Goal: Information Seeking & Learning: Find specific fact

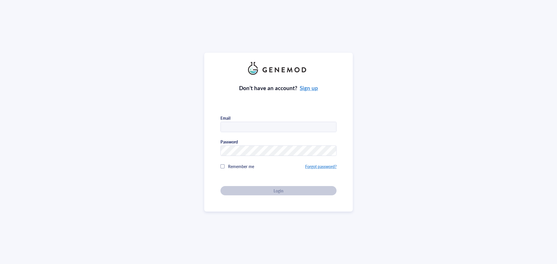
type input "[PERSON_NAME][EMAIL_ADDRESS][DOMAIN_NAME]"
click at [261, 194] on div "Don’t have an account? Sign up Email [PERSON_NAME][EMAIL_ADDRESS][DOMAIN_NAME] …" at bounding box center [279, 135] width 116 height 121
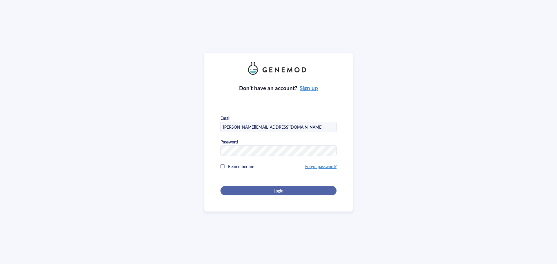
click at [264, 188] on div "Login" at bounding box center [279, 190] width 98 height 5
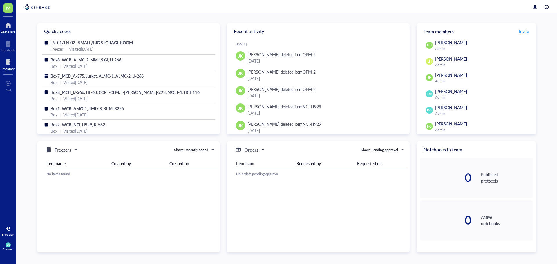
click at [8, 64] on div at bounding box center [8, 62] width 13 height 9
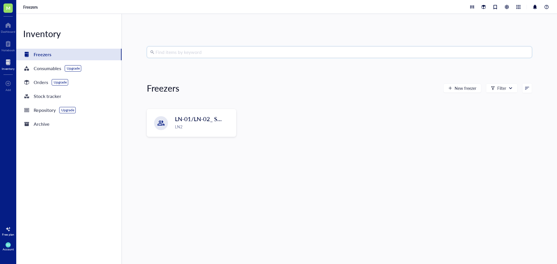
click at [193, 56] on input "search" at bounding box center [342, 52] width 373 height 11
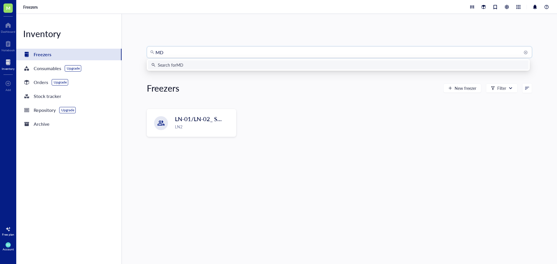
type input "MDA"
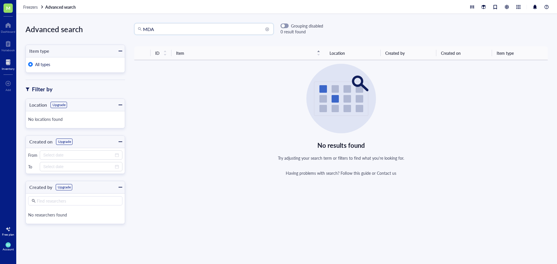
drag, startPoint x: 160, startPoint y: 31, endPoint x: 126, endPoint y: 33, distance: 34.3
click at [126, 33] on div "MDA MDA Grouping disabled 0 result found" at bounding box center [224, 29] width 198 height 12
type input "M"
type input "O"
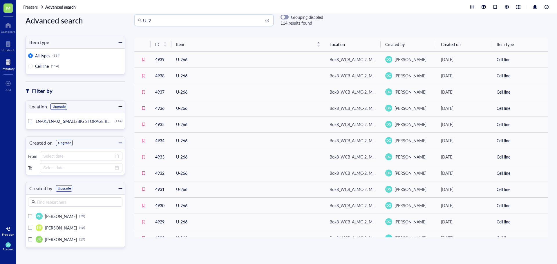
click at [182, 23] on input "U-2" at bounding box center [206, 20] width 127 height 11
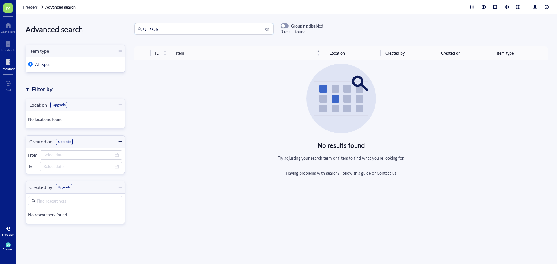
click at [148, 29] on input "U-2 OS" at bounding box center [206, 29] width 127 height 11
click at [160, 29] on input "U2 OS" at bounding box center [206, 29] width 127 height 11
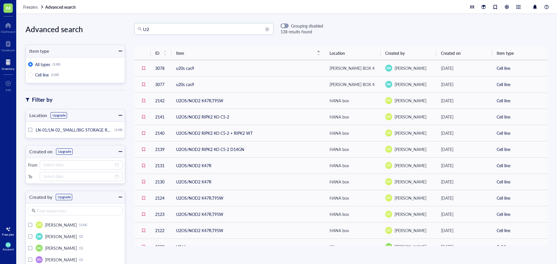
click at [175, 31] on input "U2" at bounding box center [206, 29] width 127 height 11
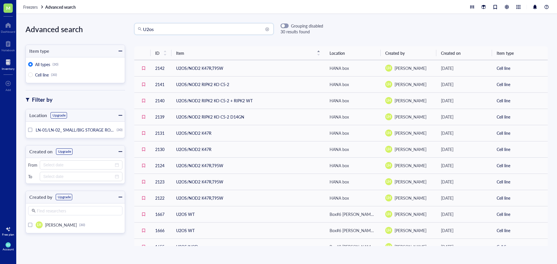
drag, startPoint x: 174, startPoint y: 27, endPoint x: 89, endPoint y: 33, distance: 85.5
click at [89, 33] on div "Advanced search Item type All types (30) Cell line (30) Filter by Location Upgr…" at bounding box center [286, 139] width 541 height 250
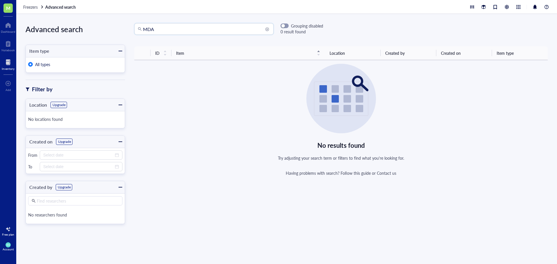
drag, startPoint x: 165, startPoint y: 32, endPoint x: 112, endPoint y: 33, distance: 53.4
click at [112, 33] on div "Advanced search Item type All types Filter by Location Upgrade No locations fou…" at bounding box center [286, 139] width 541 height 250
type input "U2os"
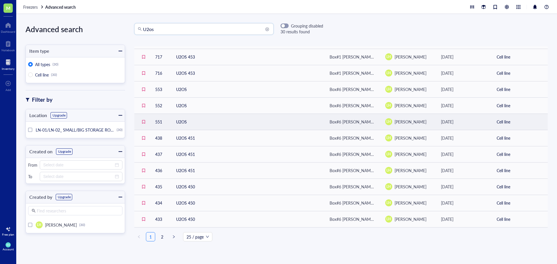
scroll to position [241, 0]
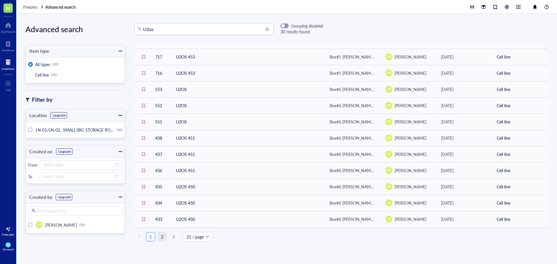
click at [162, 234] on link "2" at bounding box center [162, 237] width 9 height 9
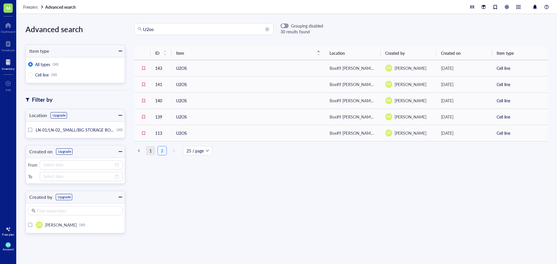
click at [147, 151] on link "1" at bounding box center [150, 151] width 9 height 9
